Goal: Task Accomplishment & Management: Manage account settings

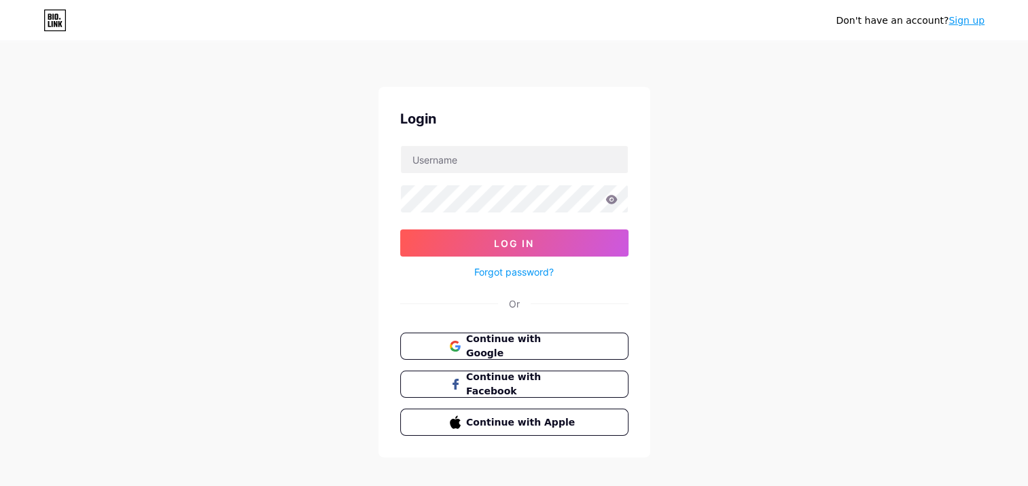
click at [478, 175] on form "Log In Forgot password?" at bounding box center [514, 212] width 228 height 135
click at [484, 163] on input "text" at bounding box center [514, 159] width 227 height 27
paste input "[EMAIL_ADDRESS][DOMAIN_NAME]"
type input "[EMAIL_ADDRESS][DOMAIN_NAME]"
click at [400, 230] on button "Log In" at bounding box center [514, 243] width 228 height 27
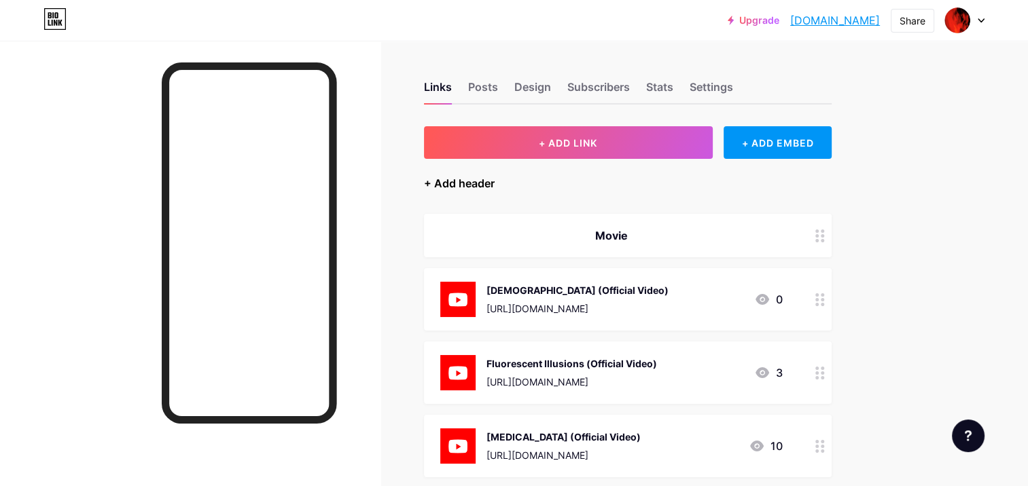
click at [465, 181] on div "+ Add header" at bounding box center [459, 183] width 71 height 16
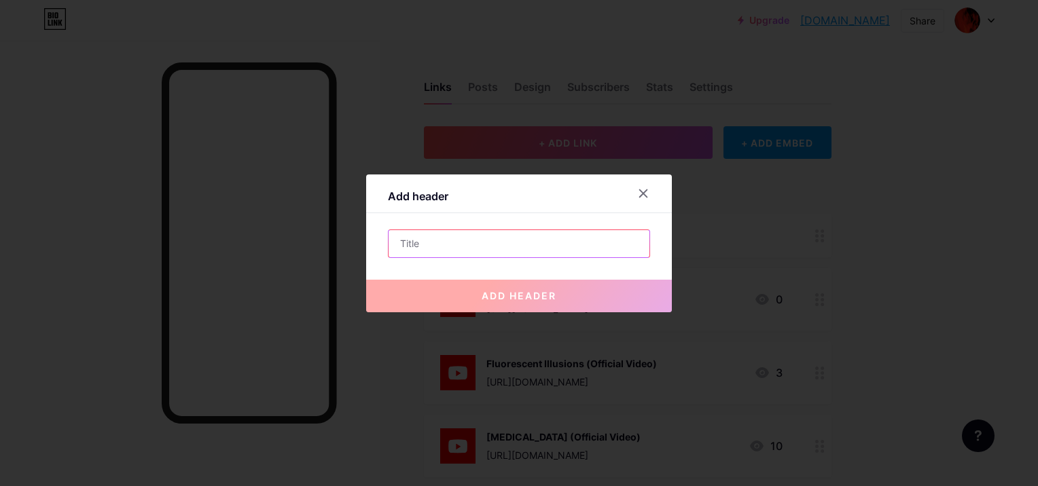
click at [514, 247] on input "text" at bounding box center [519, 243] width 261 height 27
paste input "Movies"
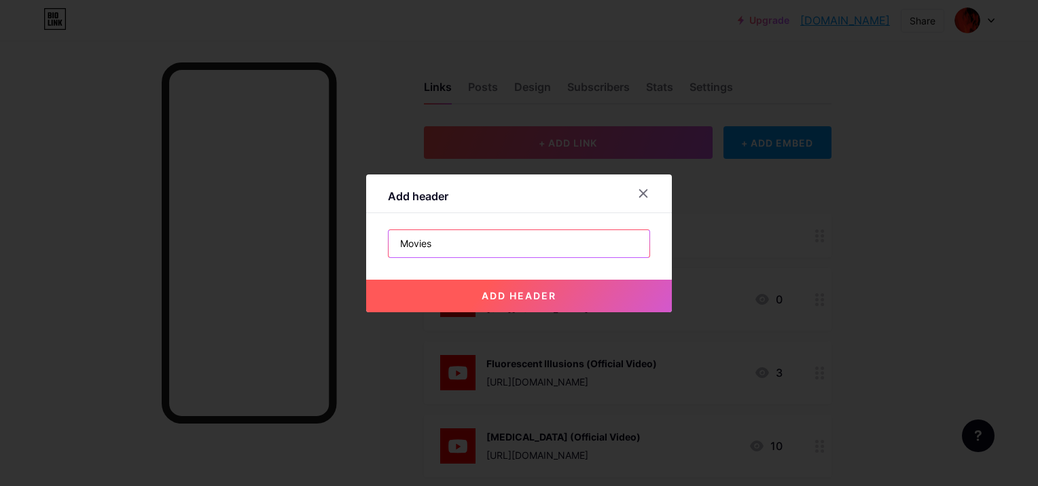
type input "Movies"
click at [519, 296] on span "add header" at bounding box center [519, 296] width 75 height 12
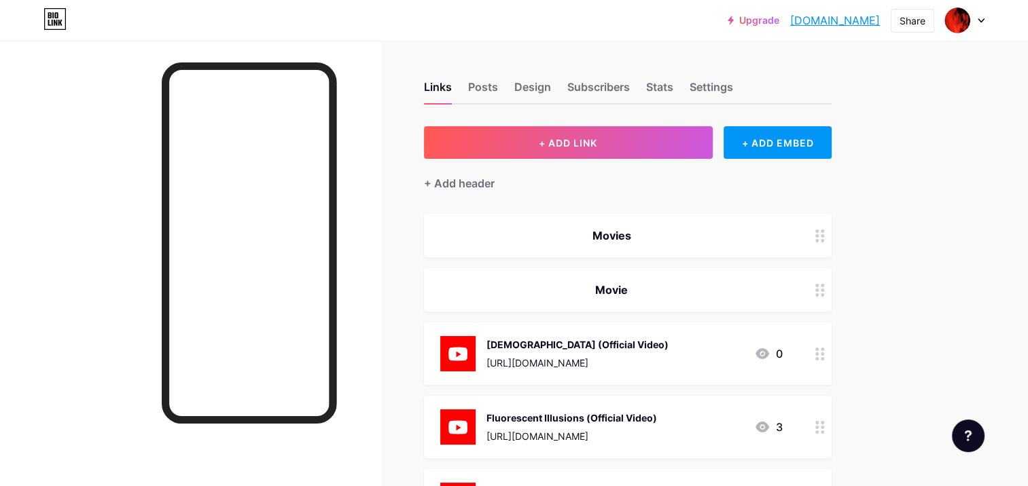
click at [821, 291] on icon at bounding box center [820, 290] width 10 height 13
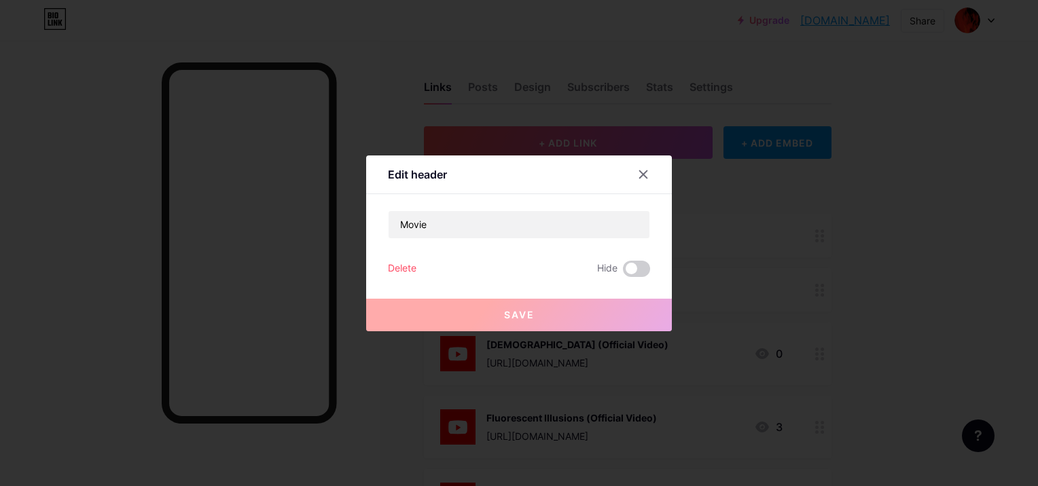
click at [393, 266] on div "Delete" at bounding box center [402, 269] width 29 height 16
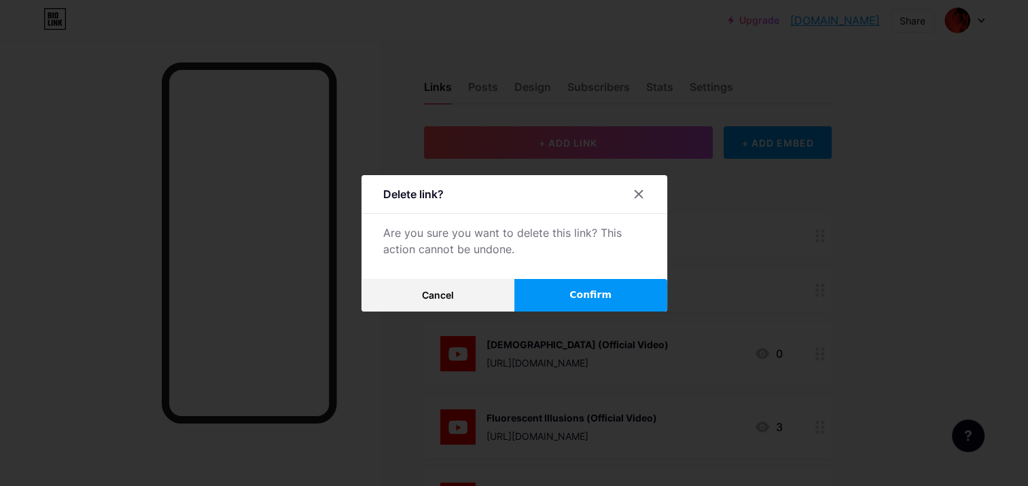
click at [572, 290] on button "Confirm" at bounding box center [590, 295] width 153 height 33
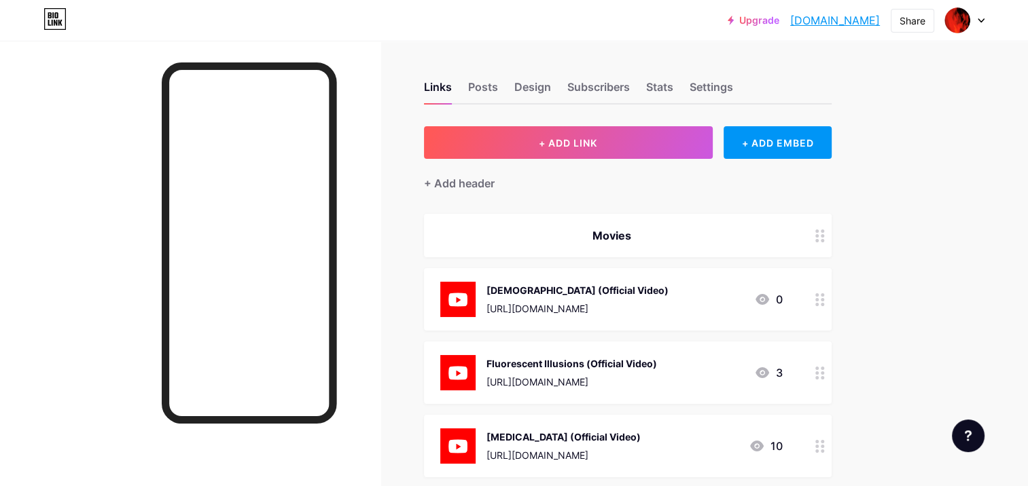
click at [821, 244] on div at bounding box center [819, 235] width 23 height 43
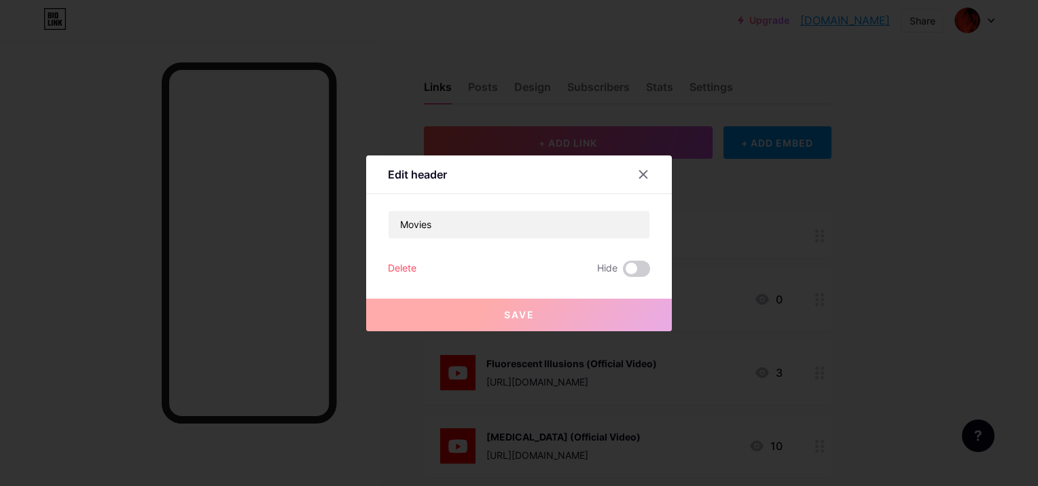
click at [399, 266] on div "Delete" at bounding box center [402, 269] width 29 height 16
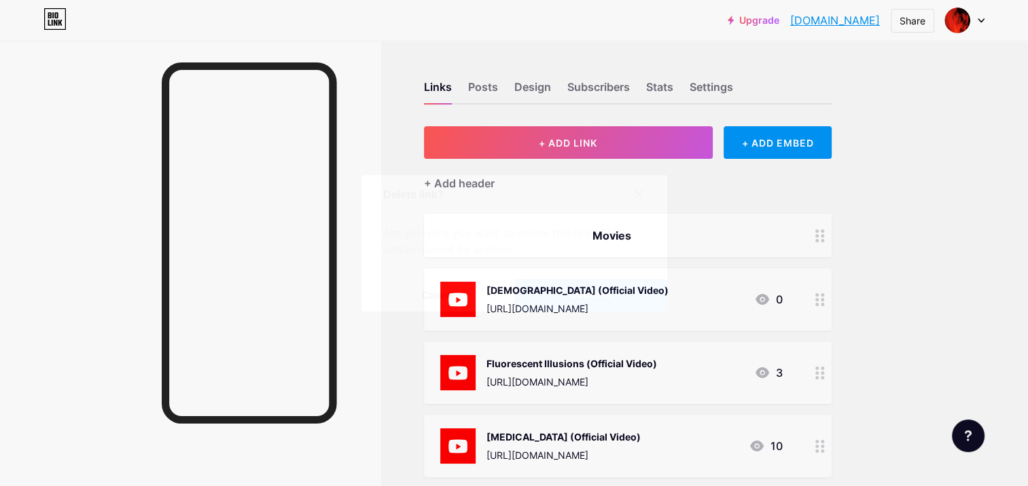
click at [576, 291] on button "Confirm" at bounding box center [590, 295] width 153 height 33
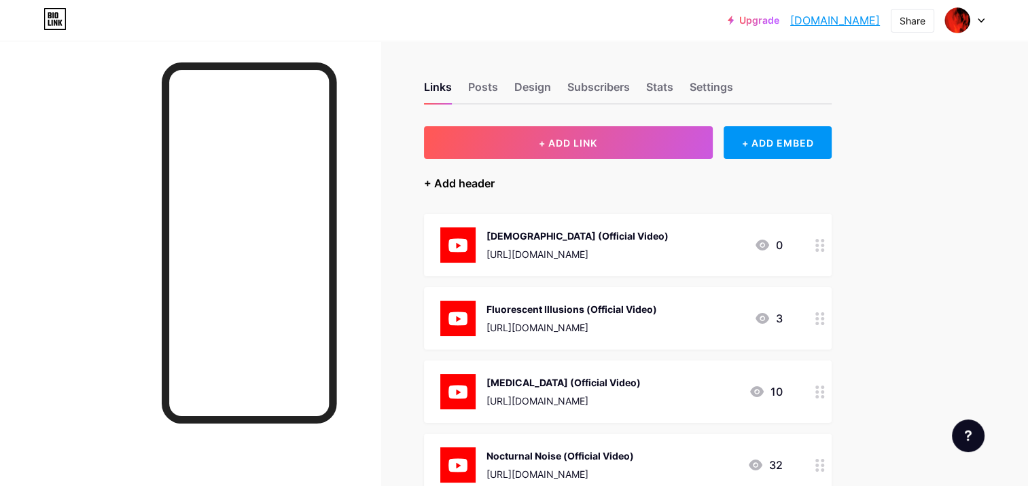
click at [468, 183] on div "+ Add header" at bounding box center [459, 183] width 71 height 16
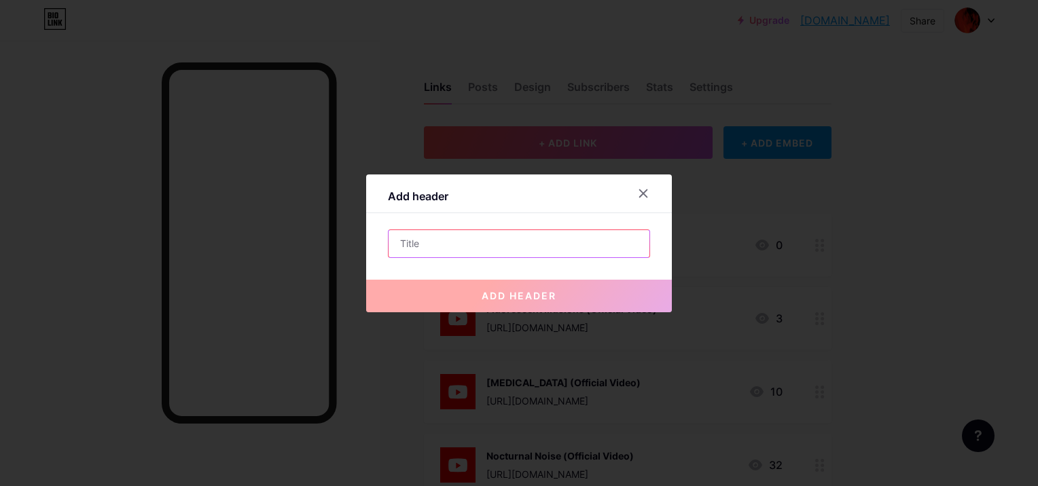
click at [563, 237] on input "text" at bounding box center [519, 243] width 261 height 27
paste input "Movies"
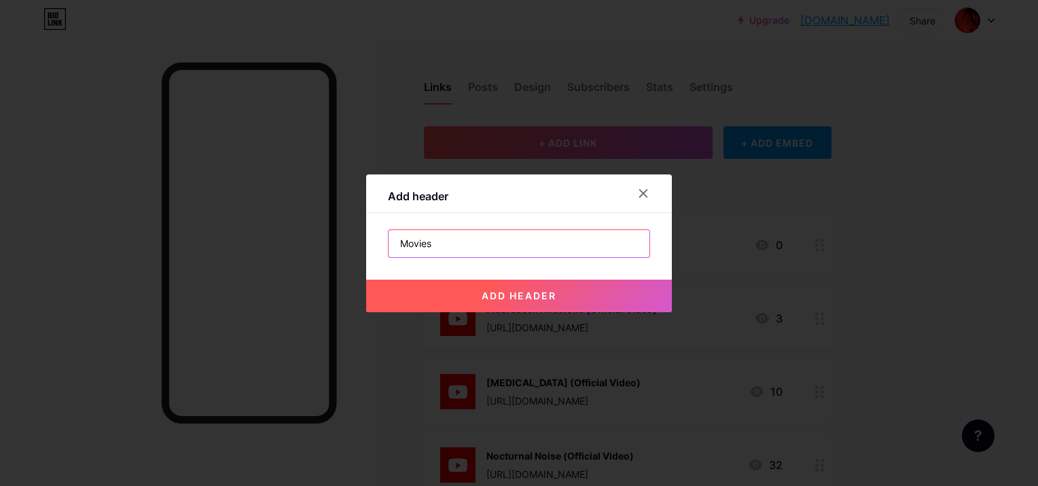
type input "Movies"
click at [548, 288] on button "add header" at bounding box center [519, 296] width 306 height 33
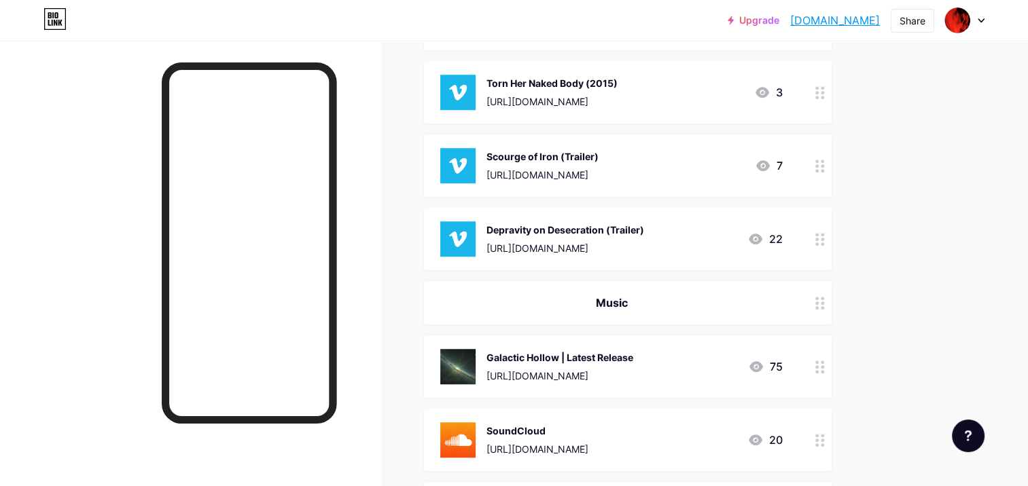
scroll to position [1077, 0]
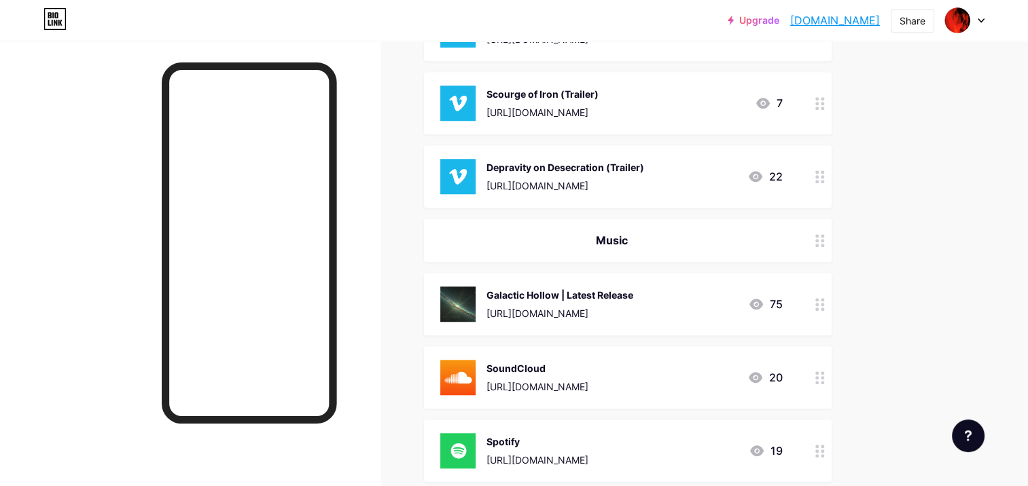
click at [831, 236] on div at bounding box center [819, 240] width 23 height 43
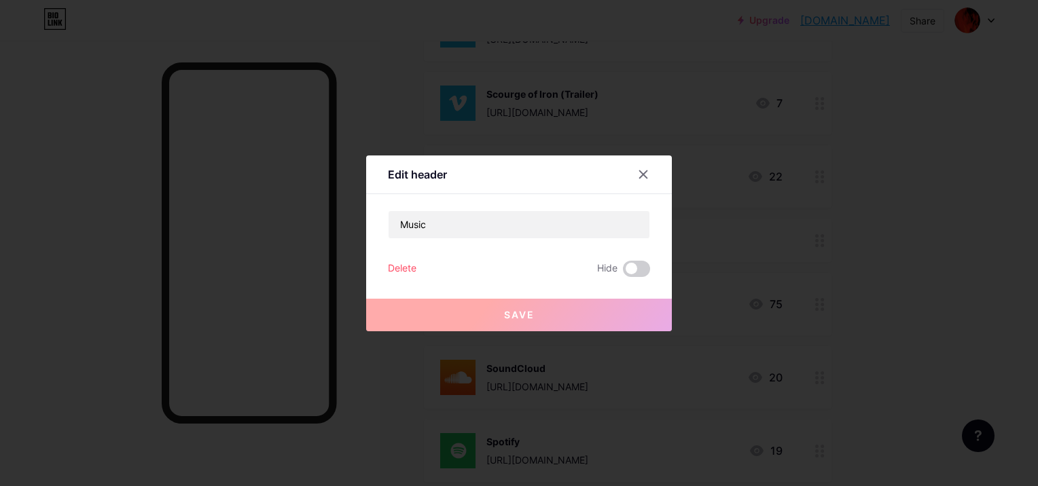
click at [399, 265] on div "Delete" at bounding box center [402, 269] width 29 height 16
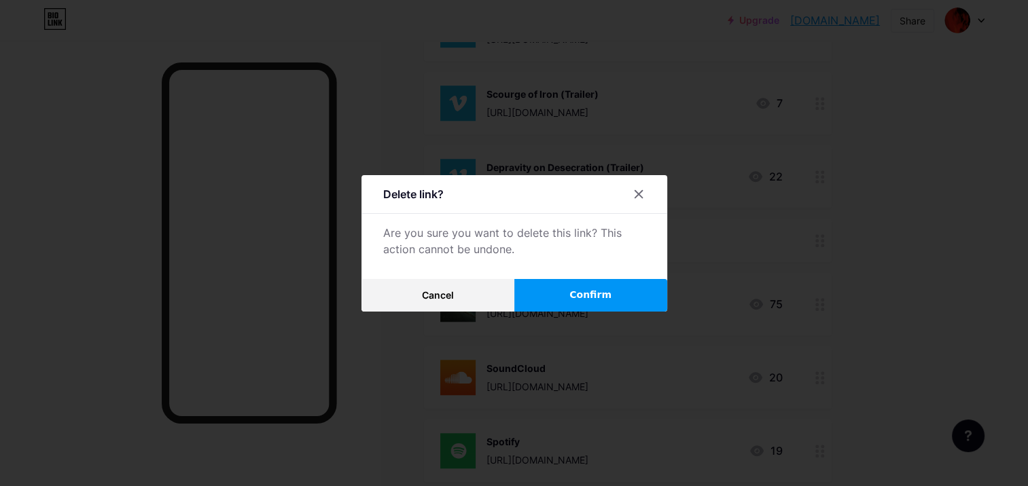
click at [577, 291] on span "Confirm" at bounding box center [590, 295] width 42 height 14
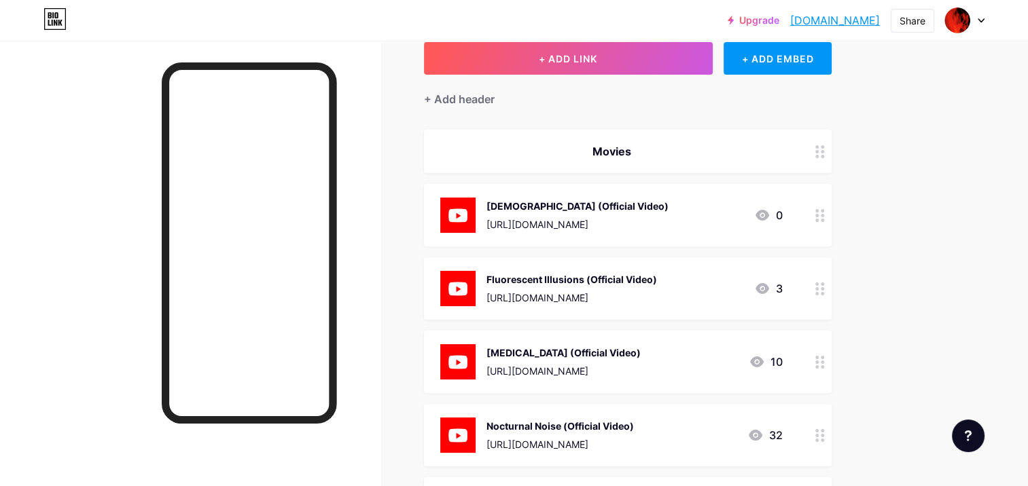
scroll to position [67, 0]
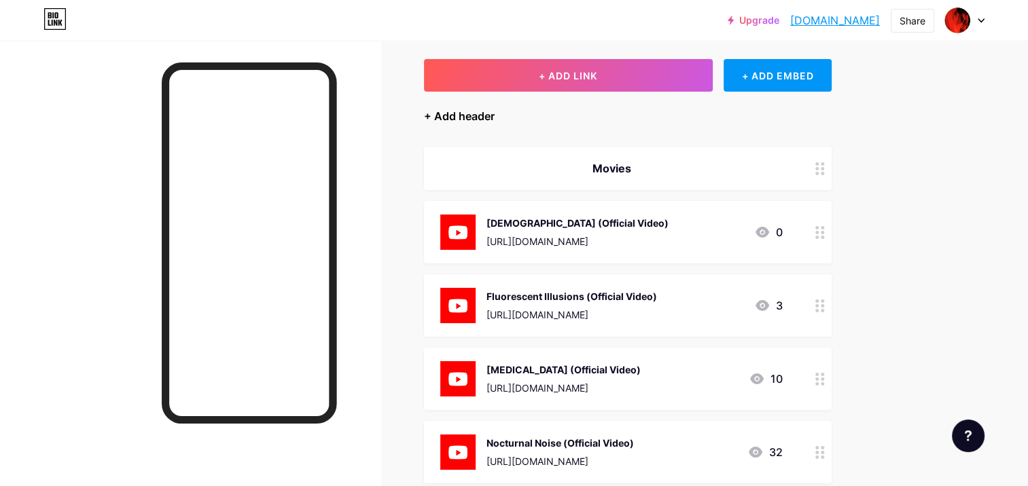
click at [475, 118] on div "+ Add header" at bounding box center [459, 116] width 71 height 16
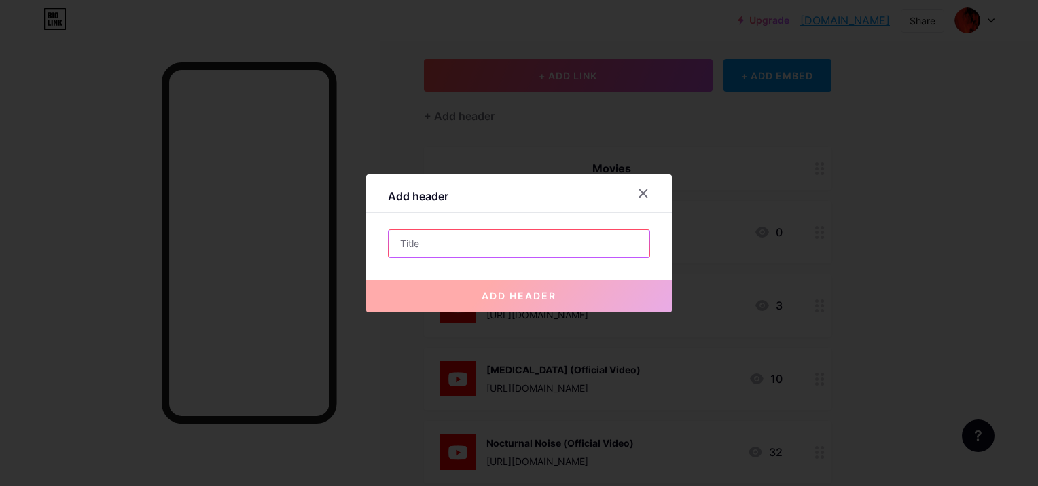
click at [564, 245] on input "text" at bounding box center [519, 243] width 261 height 27
paste input "Music"
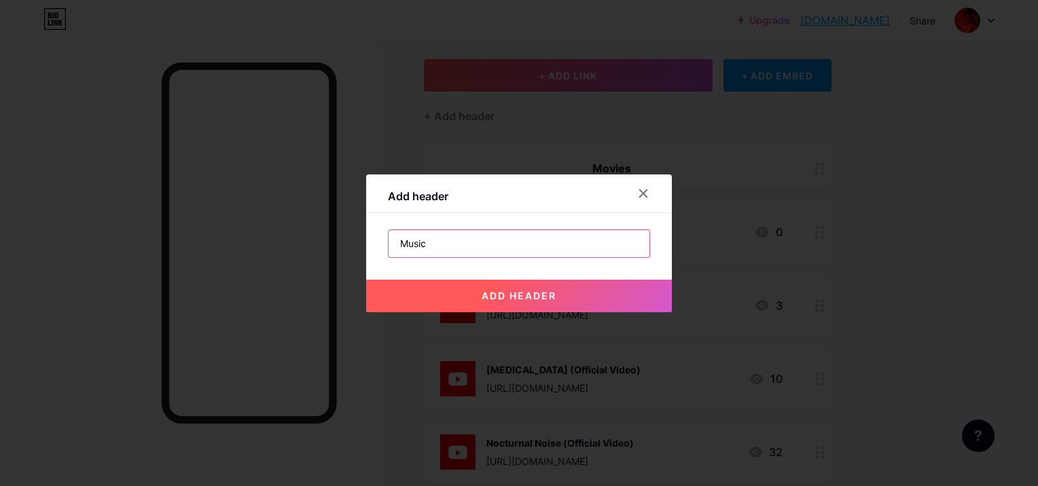
type input "Music"
click at [592, 286] on button "add header" at bounding box center [519, 296] width 306 height 33
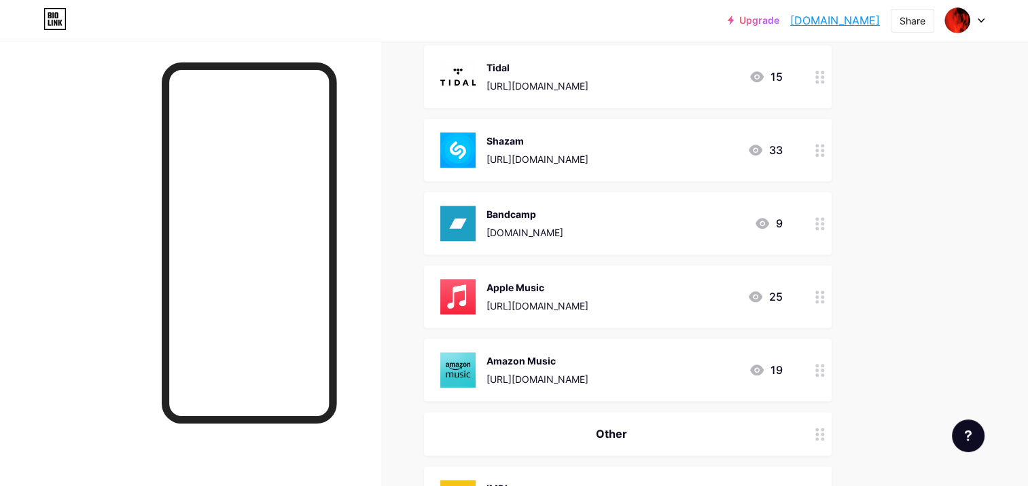
scroll to position [1730, 0]
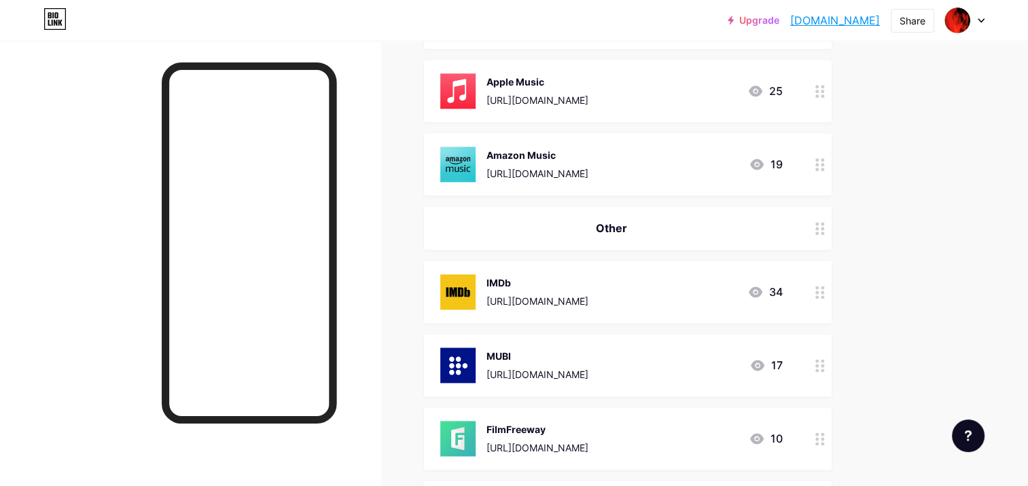
click at [825, 231] on div at bounding box center [819, 228] width 23 height 43
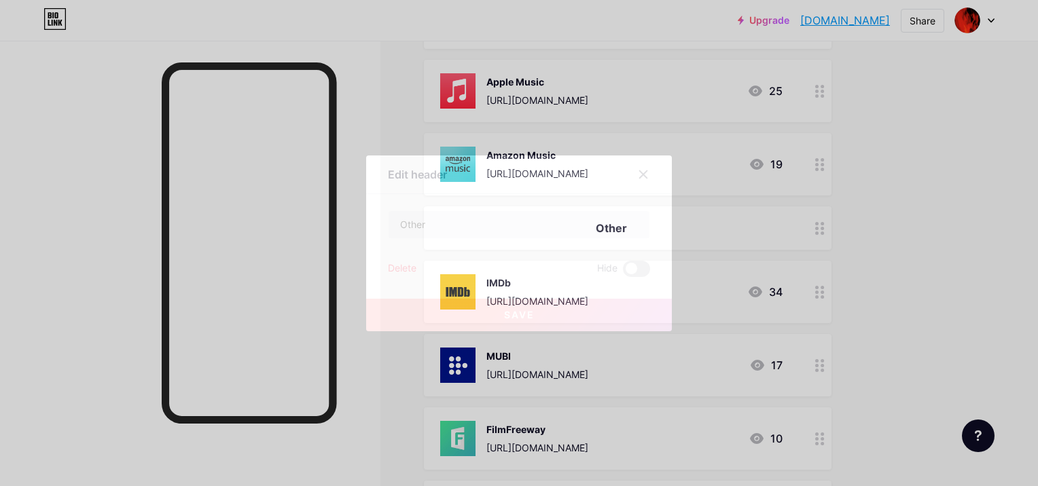
click at [414, 272] on div "Delete" at bounding box center [402, 269] width 29 height 16
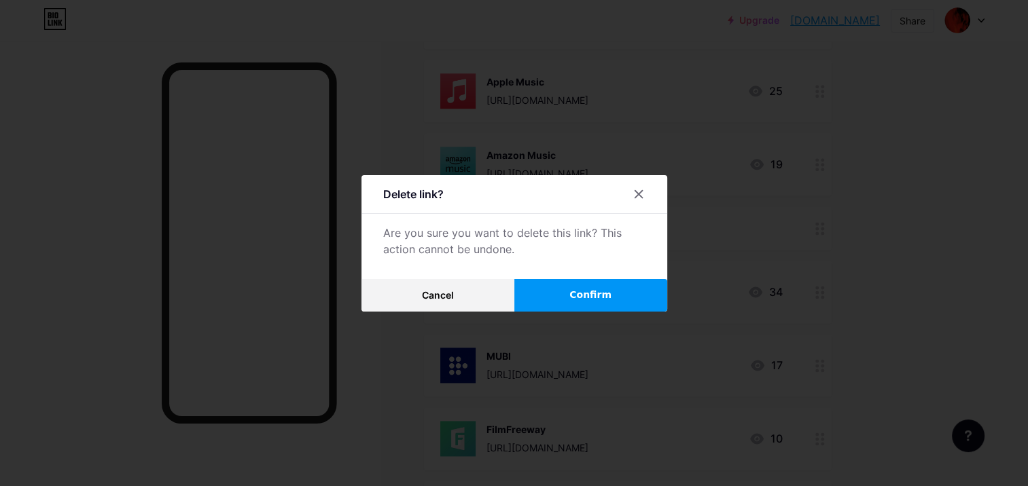
click at [606, 291] on span "Confirm" at bounding box center [590, 295] width 42 height 14
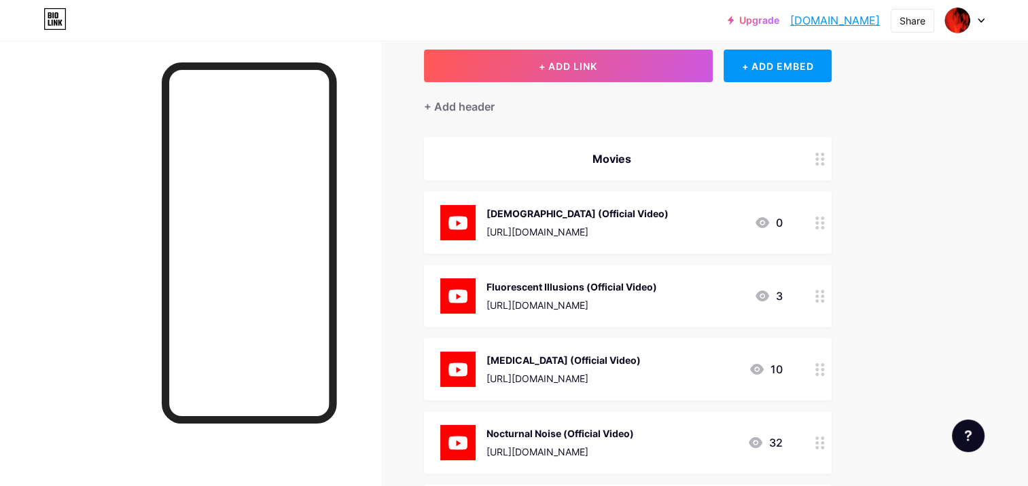
scroll to position [12, 0]
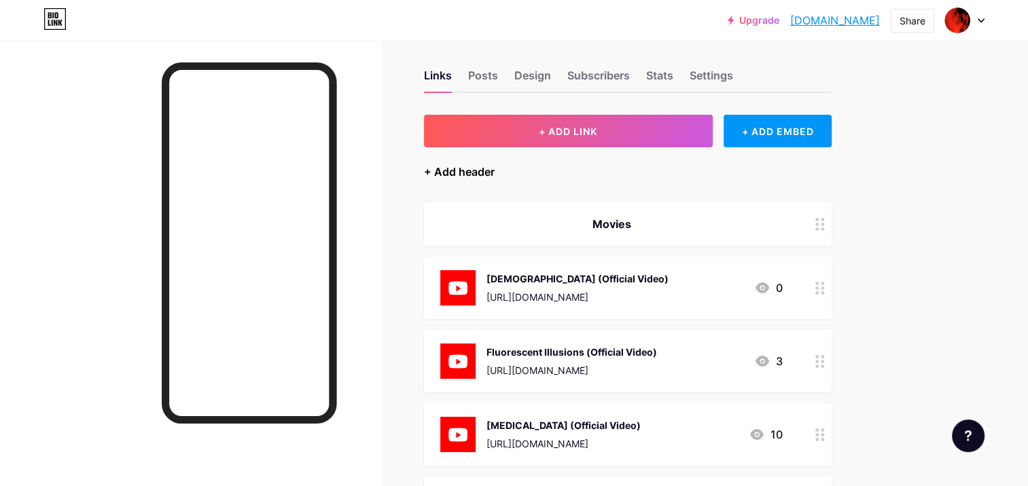
click at [470, 175] on div "+ Add header" at bounding box center [459, 172] width 71 height 16
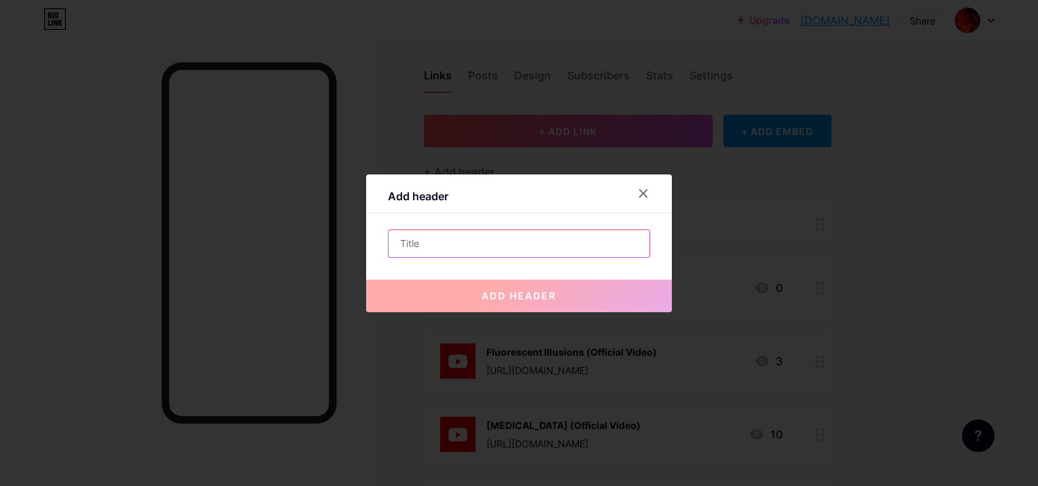
click at [588, 245] on input "text" at bounding box center [519, 243] width 261 height 27
paste input "Misc"
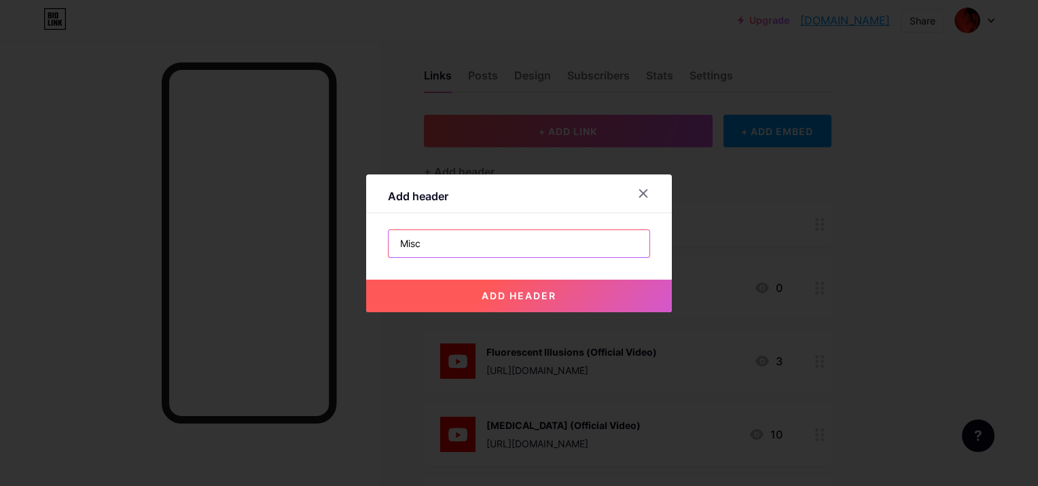
type input "Misc"
click at [582, 284] on button "add header" at bounding box center [519, 296] width 306 height 33
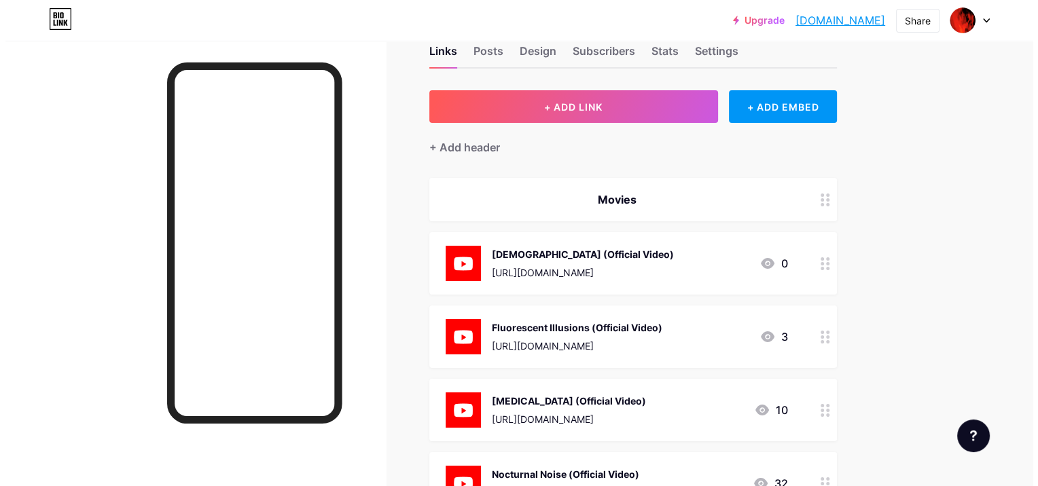
scroll to position [0, 0]
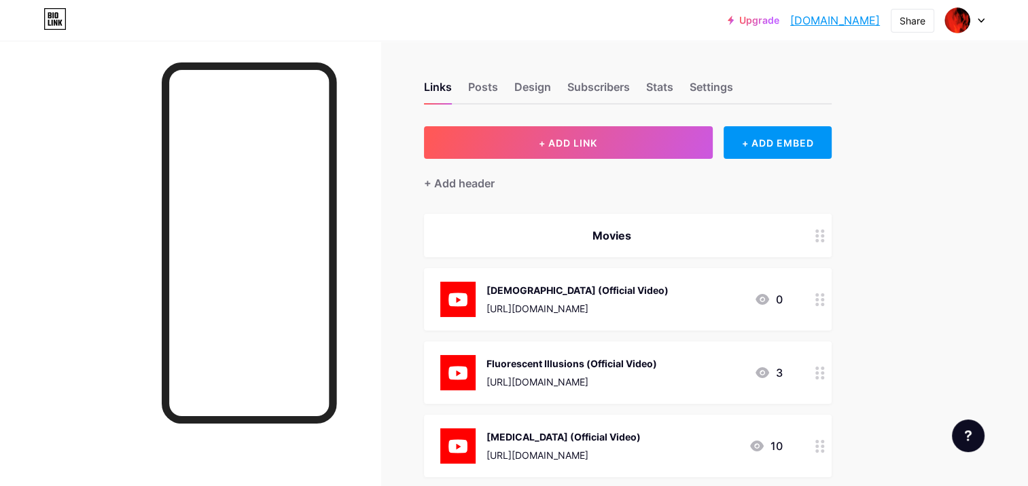
click at [827, 189] on div "+ Add header" at bounding box center [628, 175] width 408 height 33
click at [747, 147] on div "+ ADD EMBED" at bounding box center [778, 142] width 108 height 33
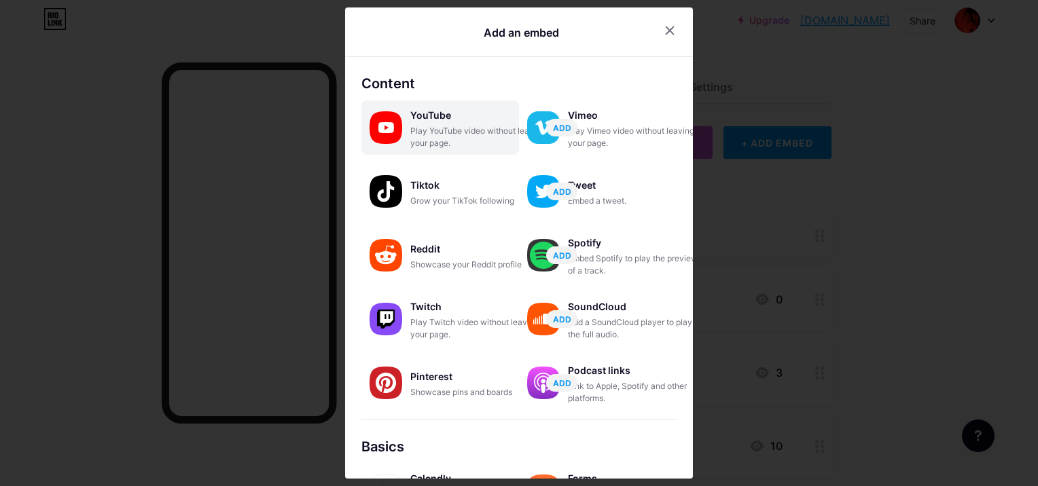
click at [419, 115] on div "YouTube" at bounding box center [478, 115] width 136 height 19
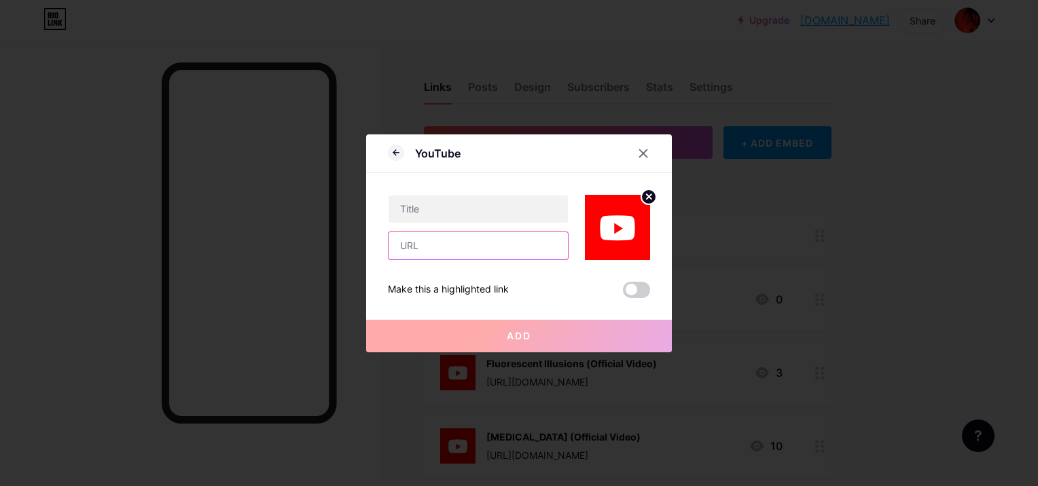
click at [495, 254] on input "text" at bounding box center [478, 245] width 179 height 27
paste input "[URL][DOMAIN_NAME]"
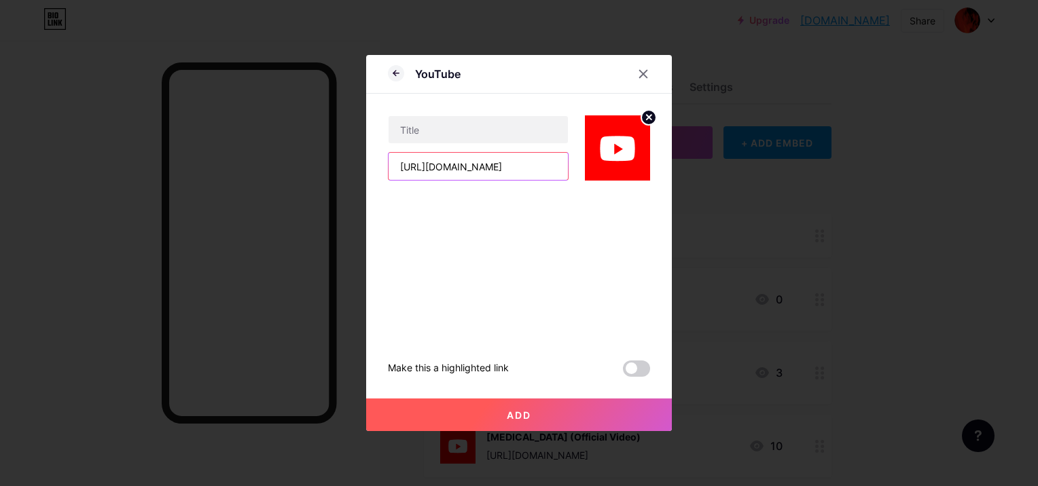
scroll to position [0, 76]
type input "[URL][DOMAIN_NAME]"
click at [522, 136] on input "text" at bounding box center [478, 129] width 179 height 27
paste input "Methadone and [MEDICAL_DATA] (Official Trai"
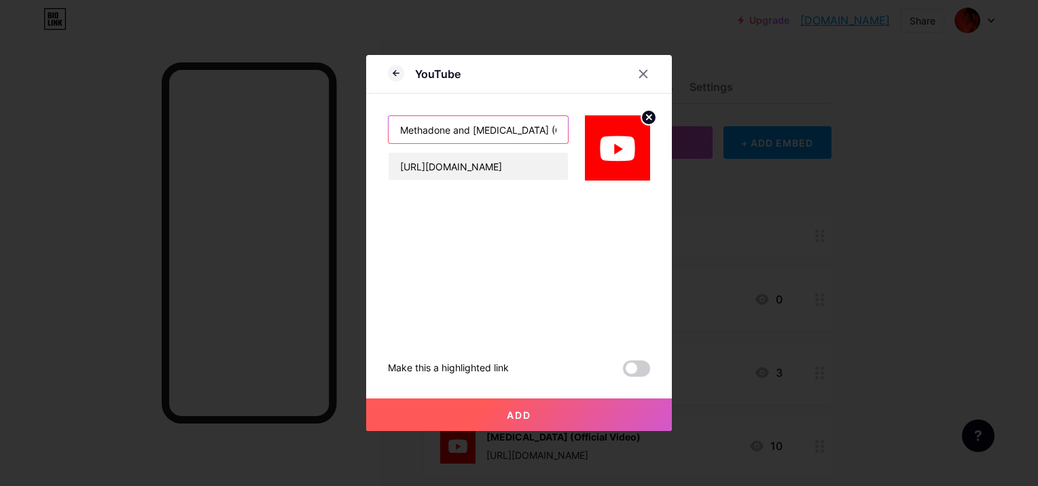
scroll to position [0, 35]
type input "Methadone and [MEDICAL_DATA] (Official Trai"
click at [554, 414] on button "Add" at bounding box center [519, 415] width 306 height 33
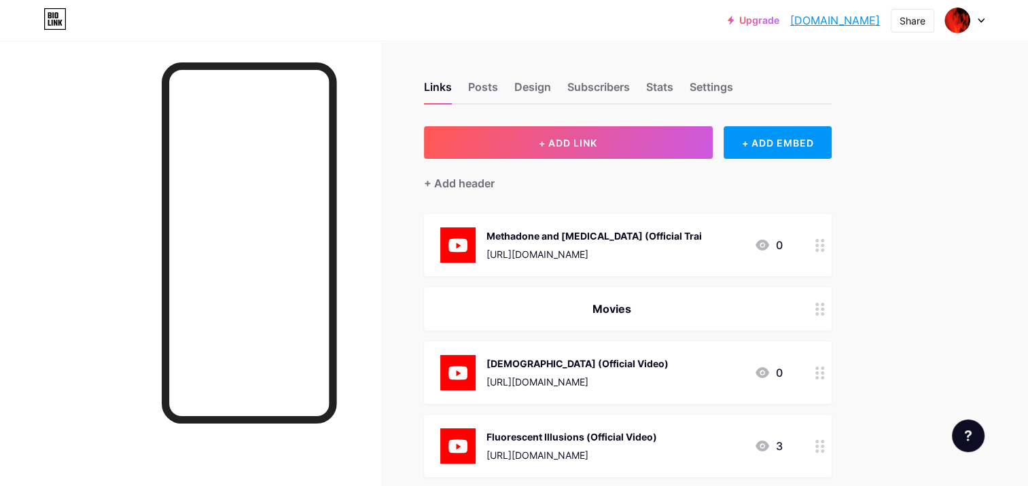
click at [818, 243] on icon at bounding box center [820, 245] width 10 height 13
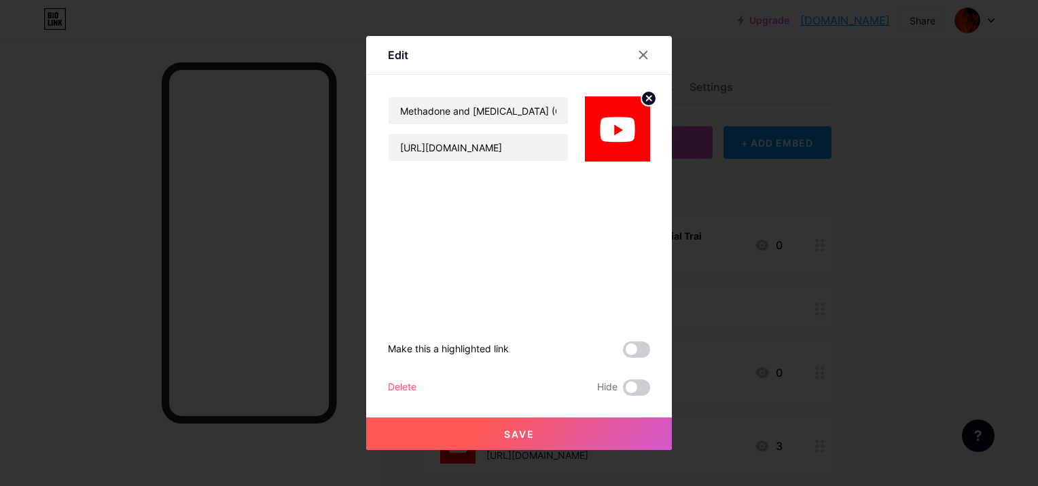
click at [395, 385] on div "Delete" at bounding box center [402, 388] width 29 height 16
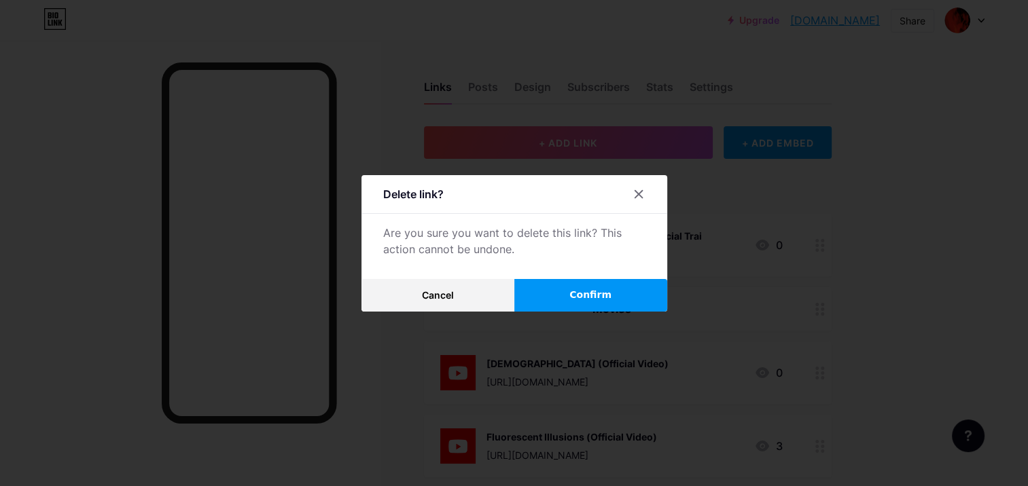
click at [590, 299] on span "Confirm" at bounding box center [590, 295] width 42 height 14
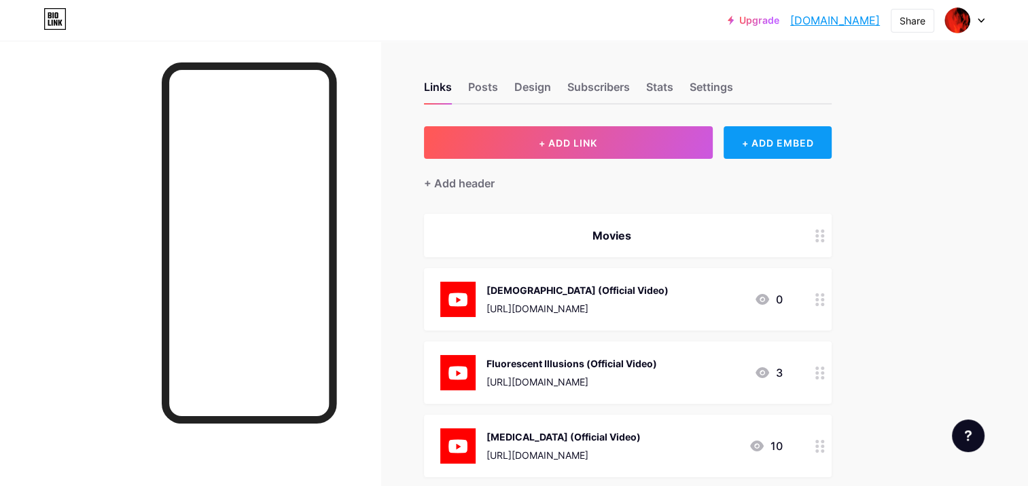
click at [785, 147] on div "+ ADD EMBED" at bounding box center [778, 142] width 108 height 33
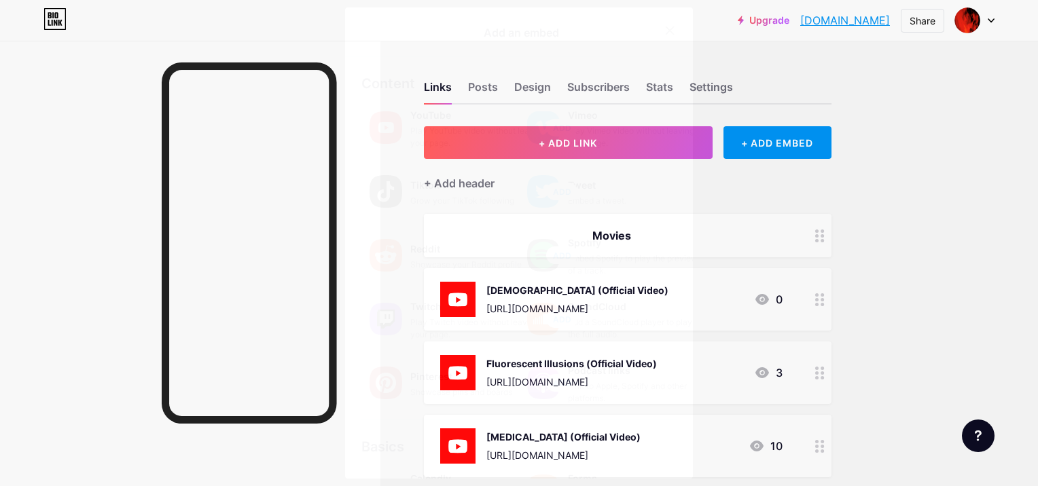
click at [450, 117] on div "YouTube" at bounding box center [478, 115] width 136 height 19
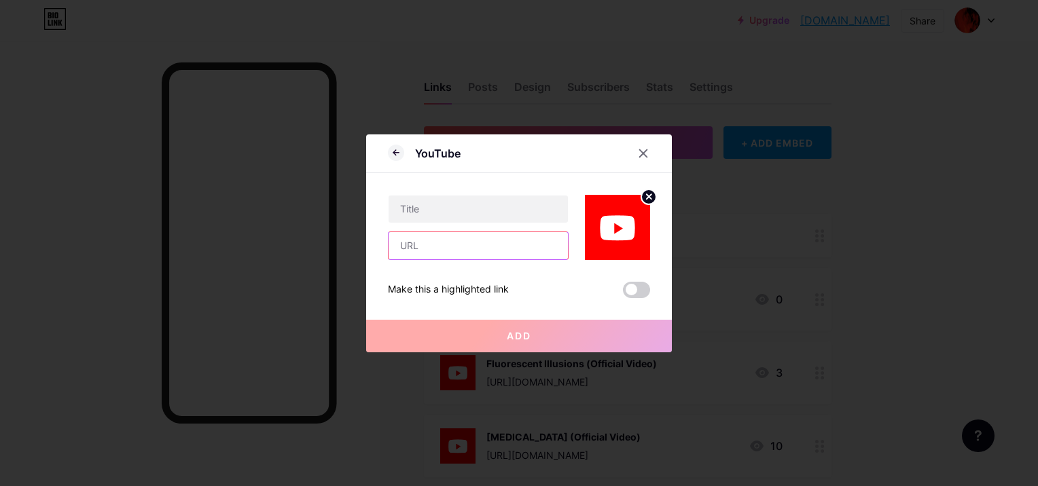
click at [527, 254] on input "text" at bounding box center [478, 245] width 179 height 27
paste input "[URL][DOMAIN_NAME]"
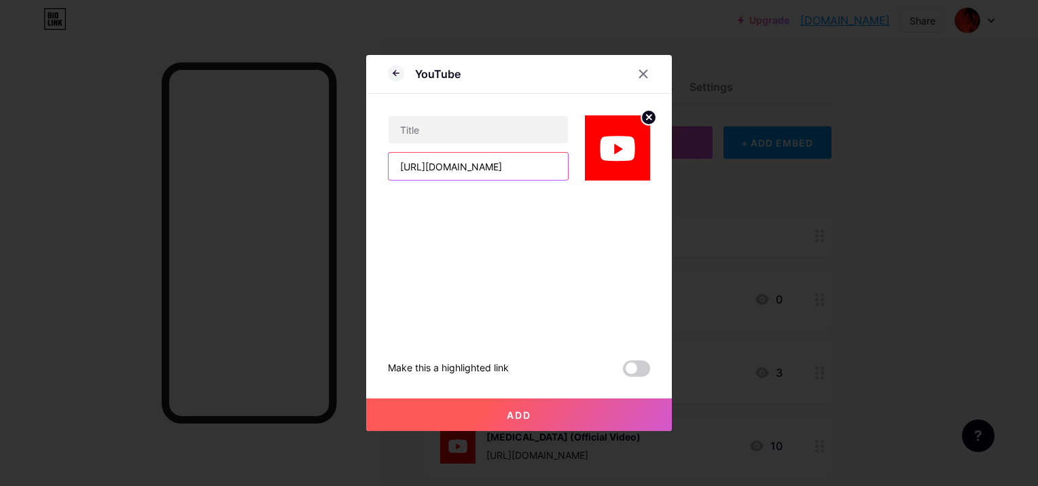
type input "[URL][DOMAIN_NAME]"
click at [517, 122] on input "text" at bounding box center [478, 129] width 179 height 27
click at [519, 131] on input "text" at bounding box center [478, 129] width 179 height 27
paste input "Methadone and [MEDICAL_DATA] (Trailer)"
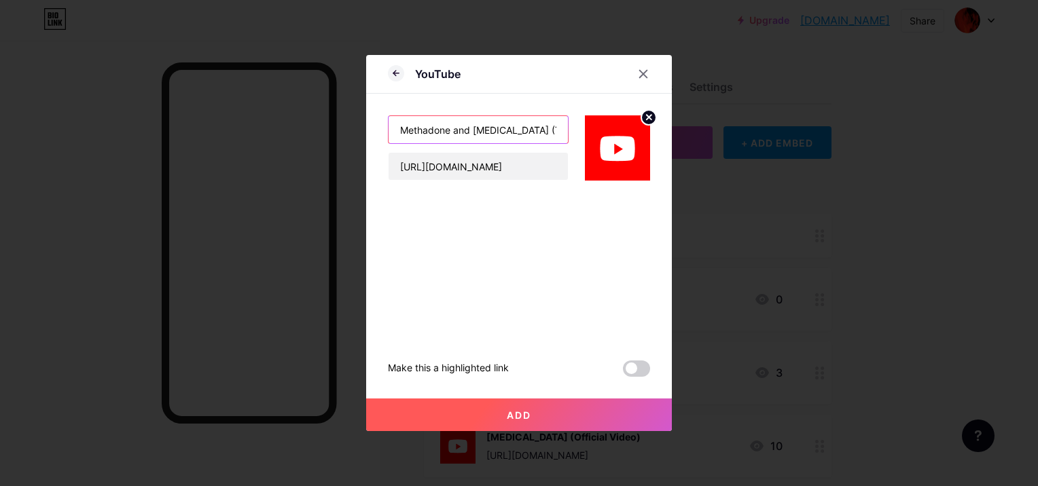
scroll to position [0, 16]
type input "Methadone and [MEDICAL_DATA] (Trailer)"
click at [573, 418] on button "Add" at bounding box center [519, 415] width 306 height 33
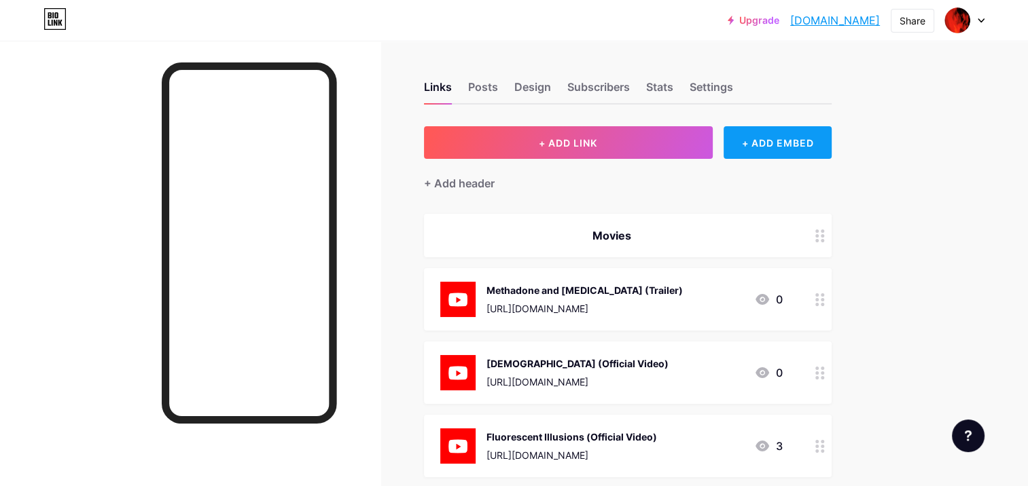
click at [747, 152] on div "+ ADD EMBED" at bounding box center [778, 142] width 108 height 33
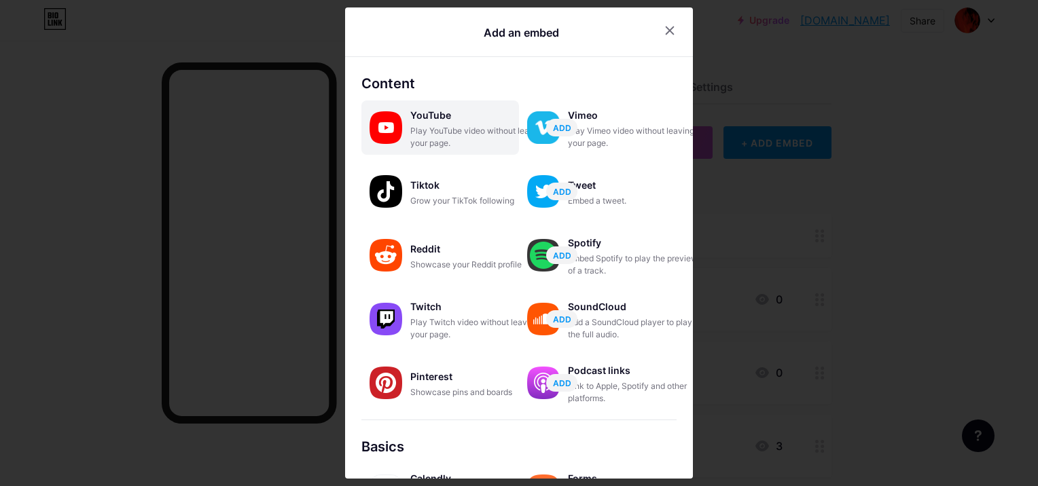
click at [482, 125] on div "Play YouTube video without leaving your page." at bounding box center [478, 137] width 136 height 24
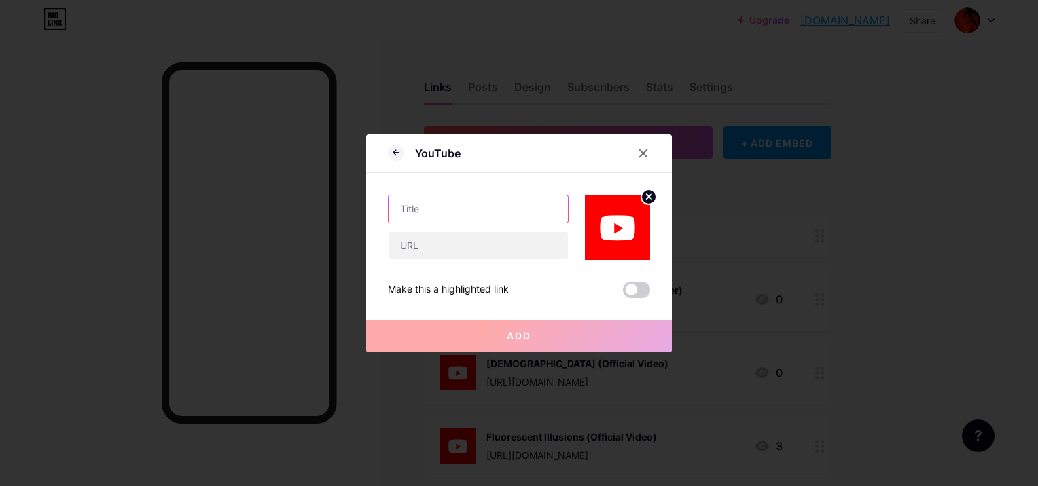
click at [529, 215] on input "text" at bounding box center [478, 209] width 179 height 27
paste input "Crown of the Archons (Trailer)"
type input "Crown of the Archons (Trailer)"
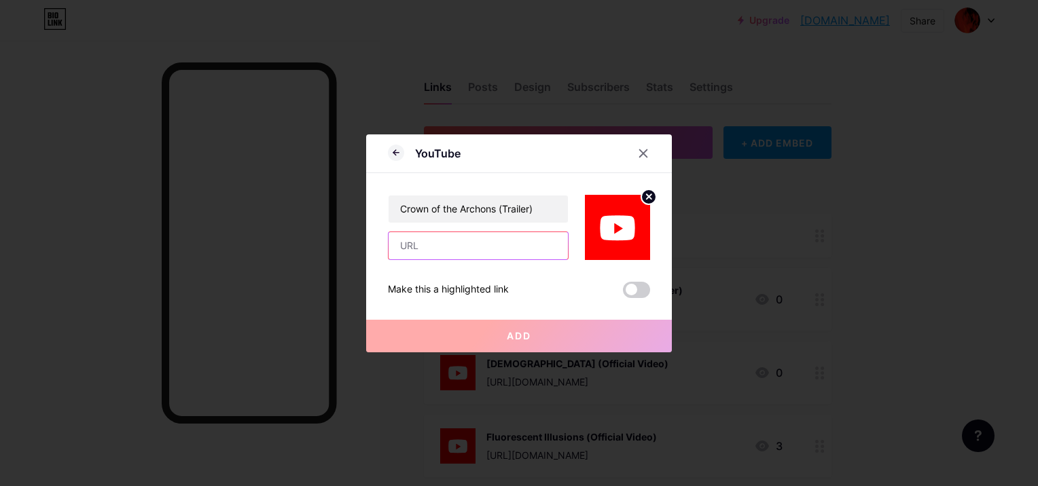
click at [533, 245] on input "text" at bounding box center [478, 245] width 179 height 27
paste input "[URL][DOMAIN_NAME]"
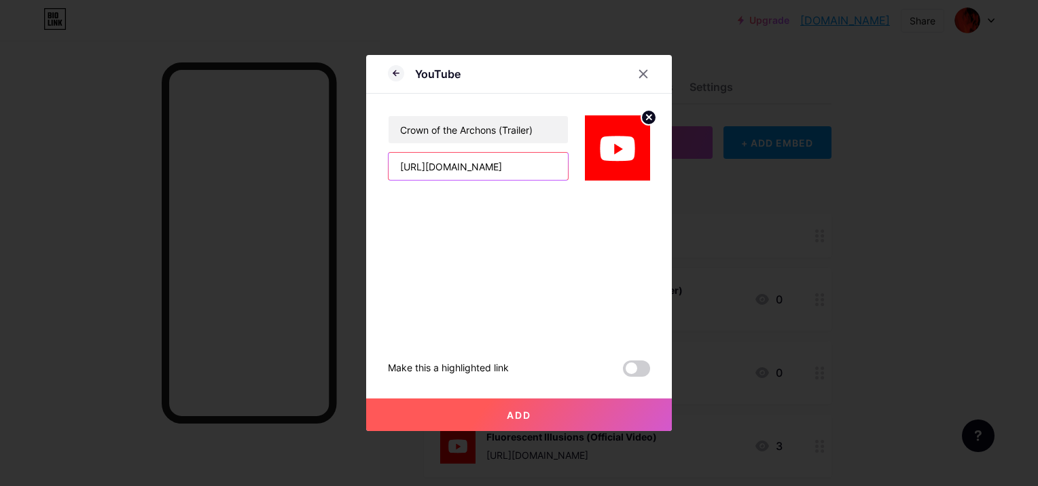
type input "[URL][DOMAIN_NAME]"
click at [541, 406] on button "Add" at bounding box center [519, 415] width 306 height 33
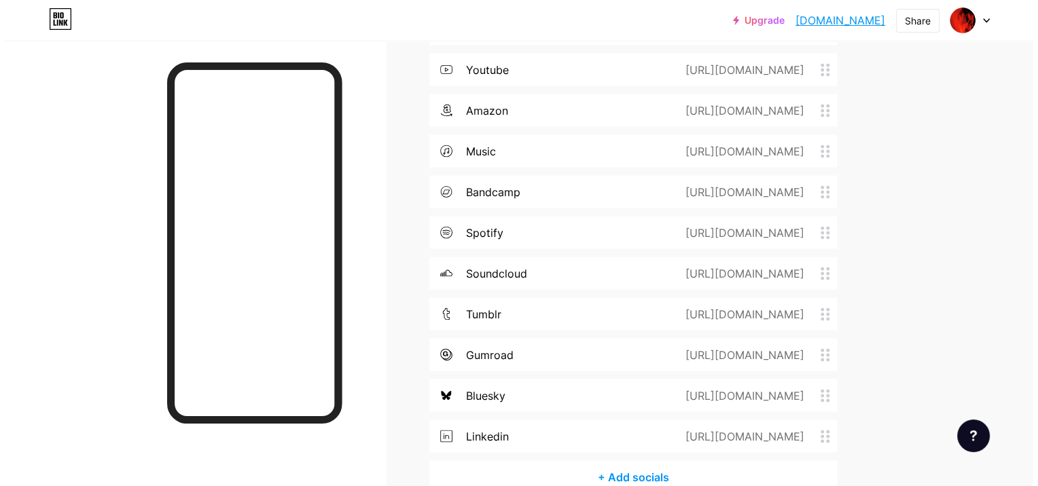
scroll to position [2554, 0]
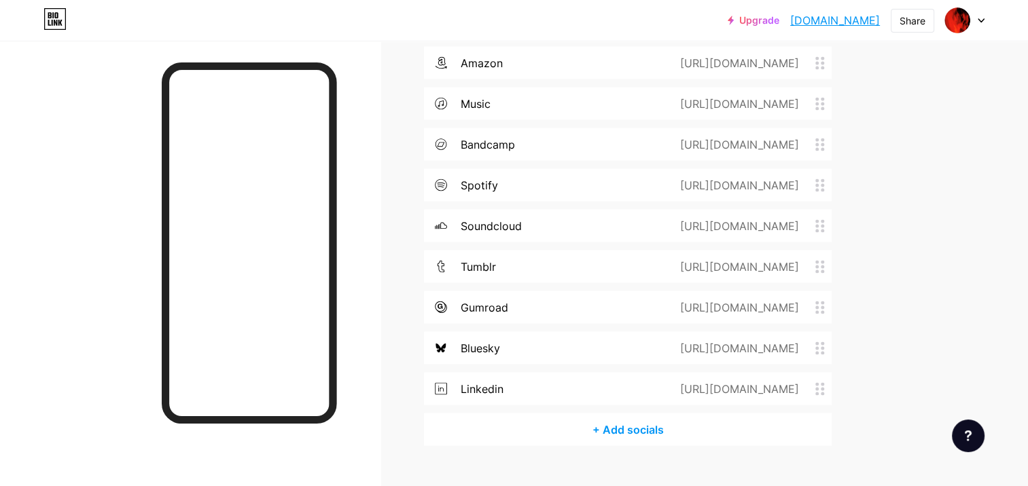
click at [651, 435] on div "+ Add socials" at bounding box center [628, 429] width 408 height 33
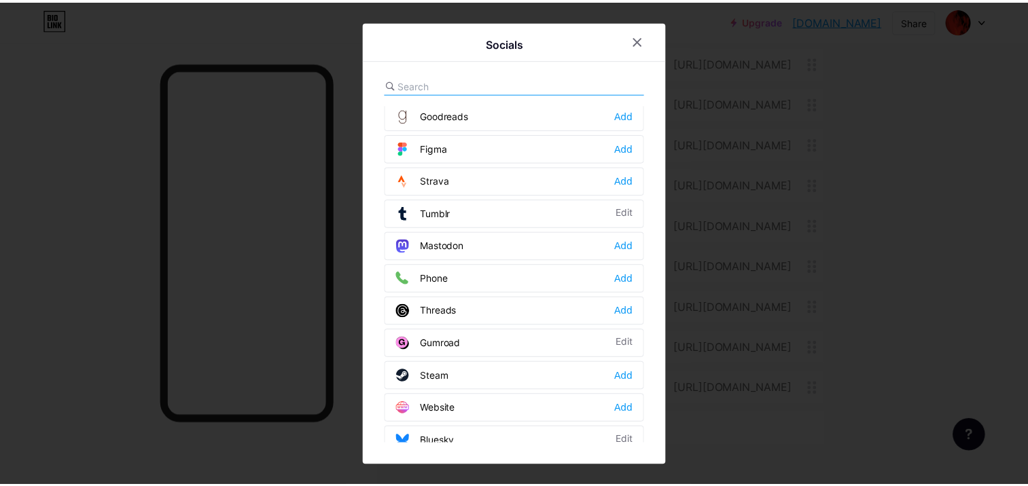
scroll to position [1212, 0]
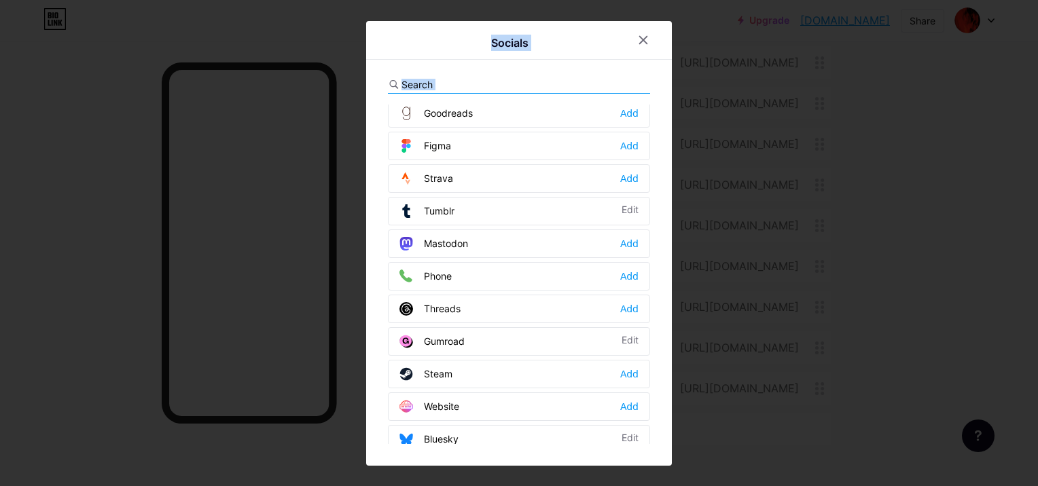
drag, startPoint x: 380, startPoint y: 109, endPoint x: 663, endPoint y: 457, distance: 447.7
click at [663, 457] on div "Socials Email Edit Facebook Add Twitter Edit Instagram Add Youtube Edit Buy Me …" at bounding box center [519, 243] width 306 height 445
drag, startPoint x: 663, startPoint y: 457, endPoint x: 909, endPoint y: 304, distance: 289.2
click at [909, 304] on div at bounding box center [519, 243] width 1038 height 486
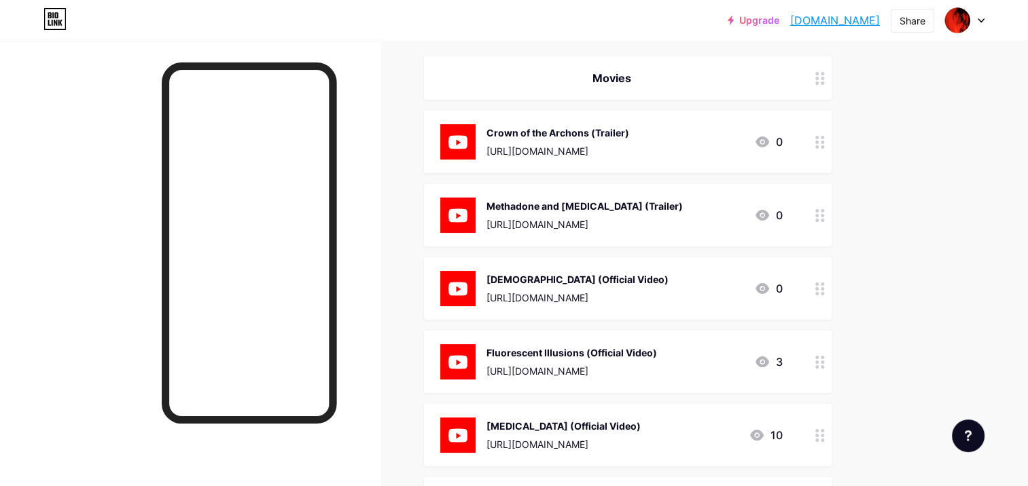
scroll to position [0, 0]
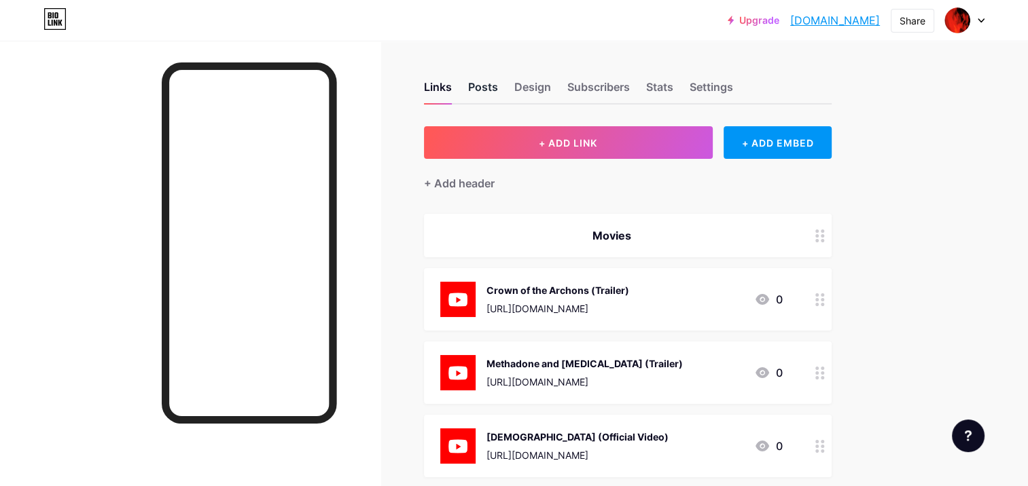
click at [496, 87] on div "Posts" at bounding box center [483, 91] width 30 height 24
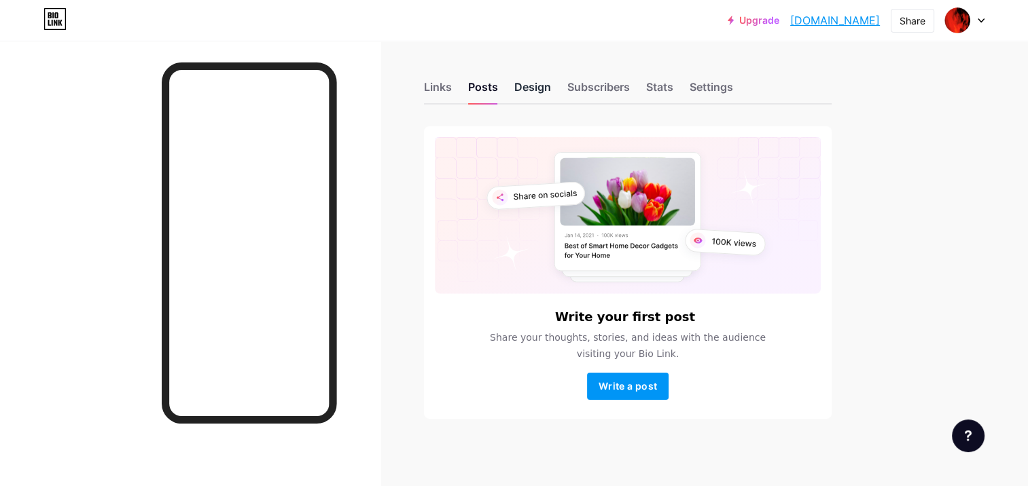
click at [516, 87] on div "Design" at bounding box center [532, 91] width 37 height 24
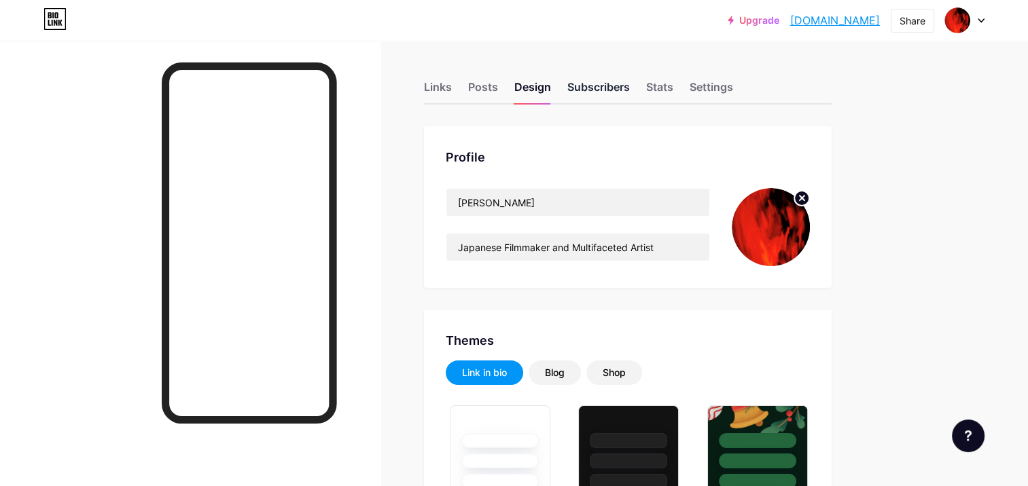
click at [599, 84] on div "Subscribers" at bounding box center [598, 91] width 63 height 24
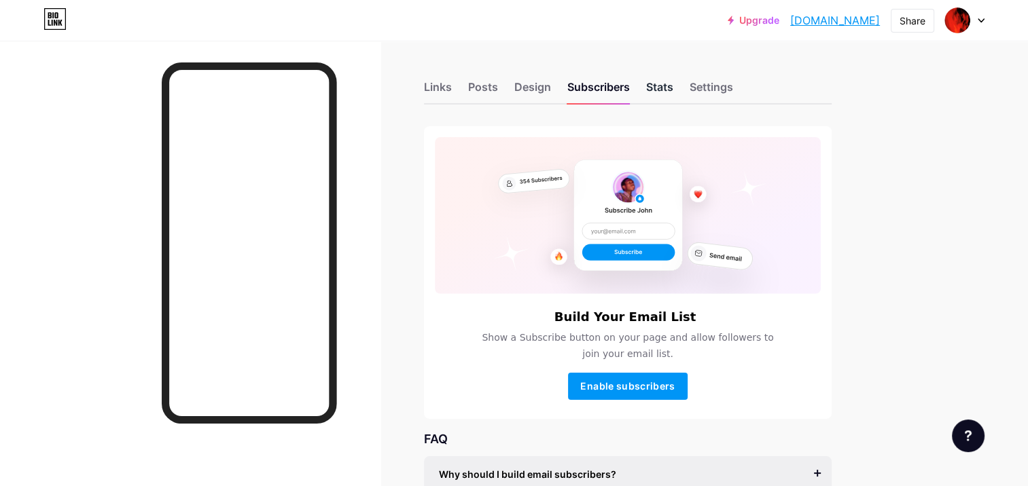
click at [655, 80] on div "Stats" at bounding box center [659, 91] width 27 height 24
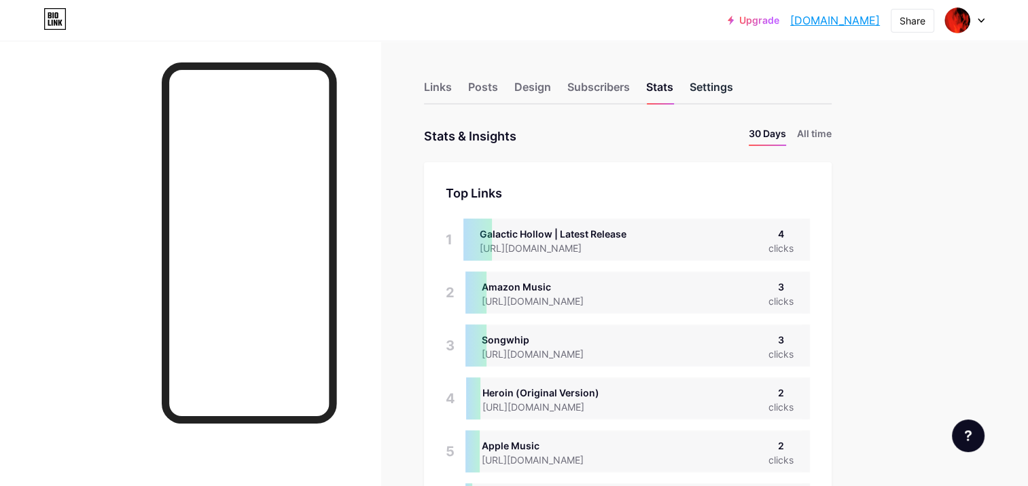
click at [716, 84] on div "Settings" at bounding box center [711, 91] width 43 height 24
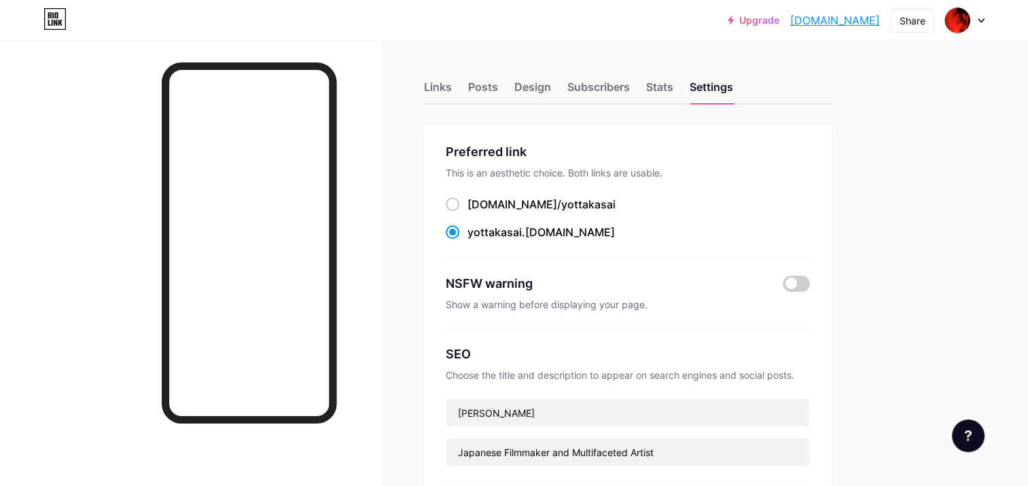
click at [853, 25] on link "[DOMAIN_NAME]" at bounding box center [835, 20] width 90 height 16
click at [438, 94] on div "Links" at bounding box center [438, 91] width 28 height 24
